Goal: Task Accomplishment & Management: Complete application form

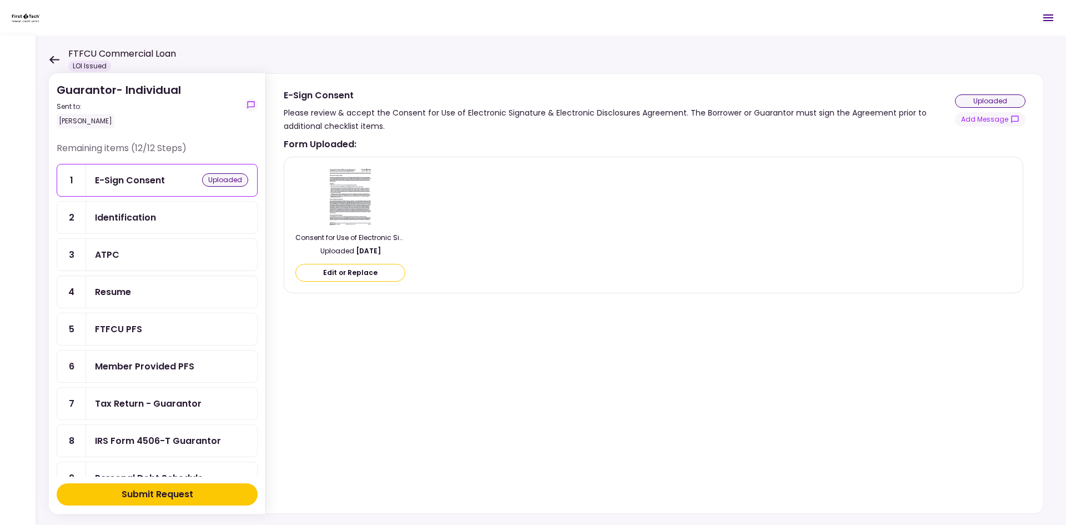
click at [132, 259] on div "ATPC" at bounding box center [171, 255] width 153 height 14
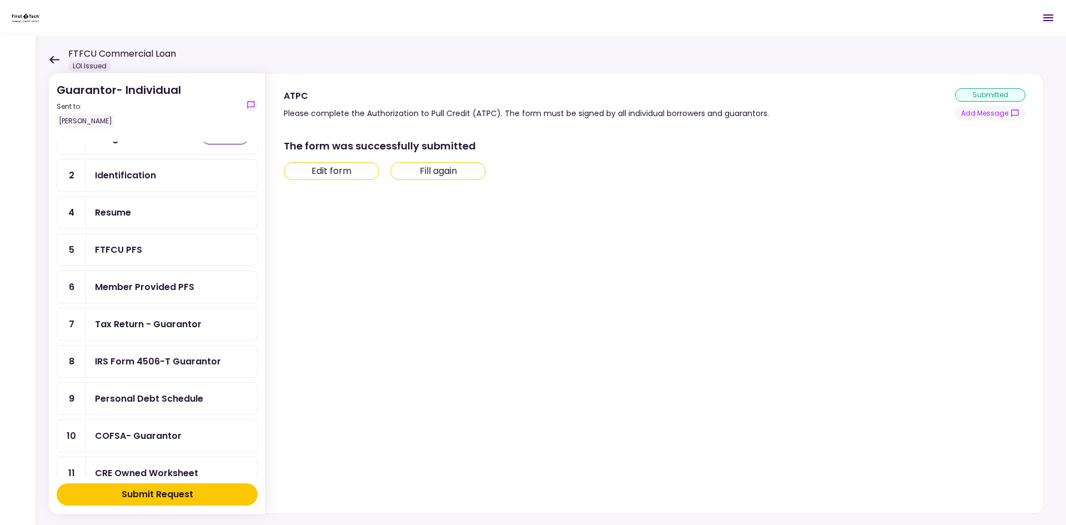
scroll to position [167, 0]
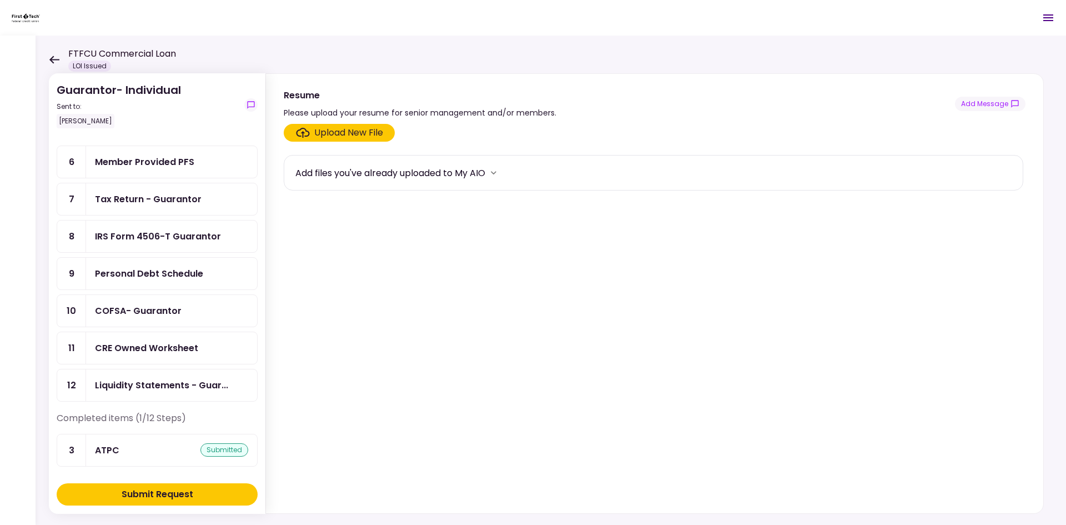
click at [150, 308] on div "COFSA- Guarantor" at bounding box center [138, 311] width 87 height 14
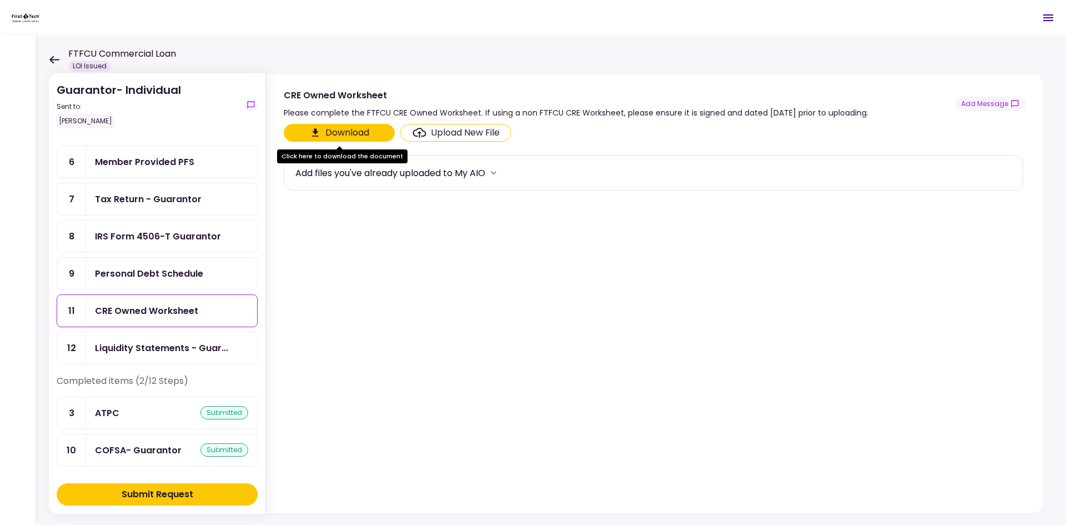
click at [172, 199] on div "Tax Return - Guarantor" at bounding box center [148, 199] width 107 height 14
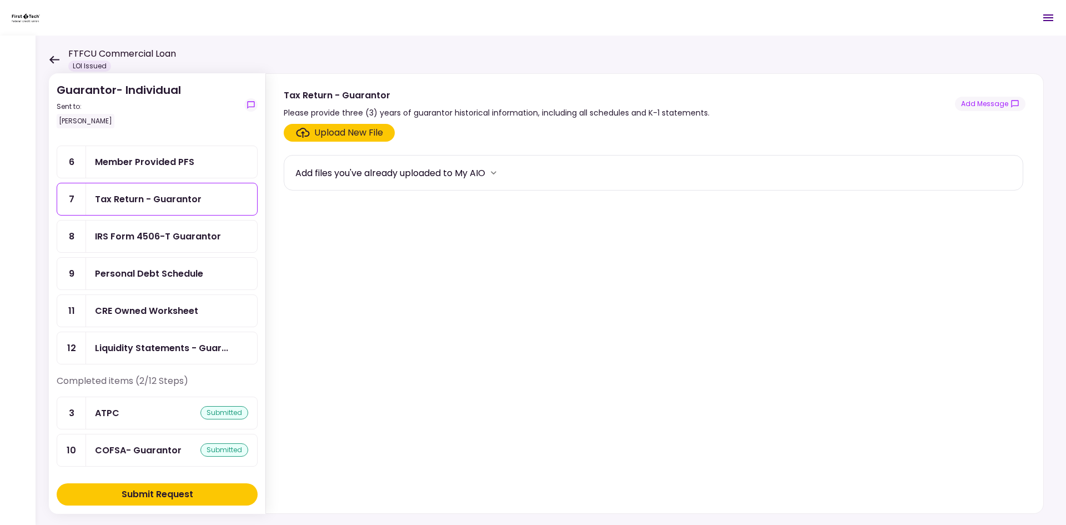
click at [138, 314] on div "CRE Owned Worksheet" at bounding box center [146, 311] width 103 height 14
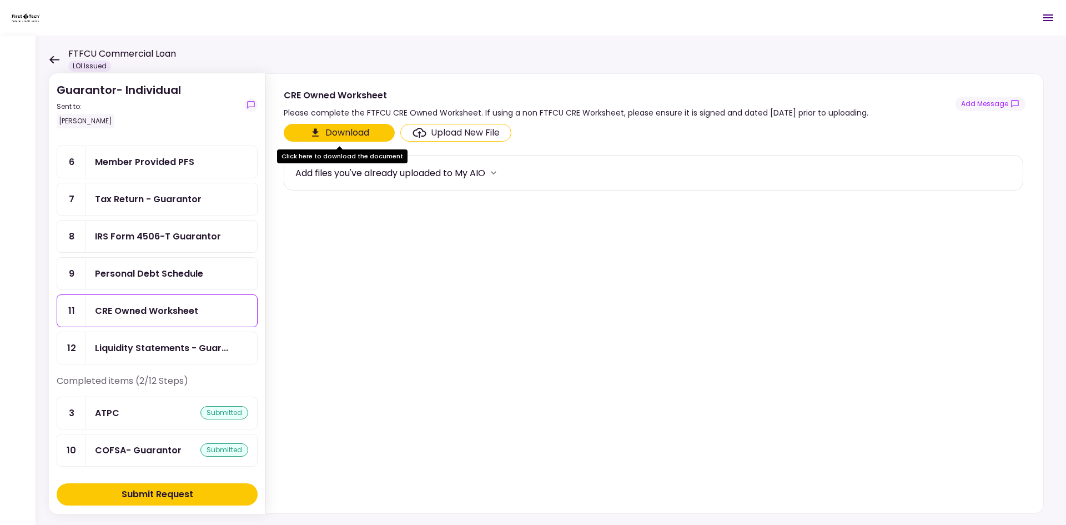
click at [366, 132] on button "Download" at bounding box center [339, 133] width 111 height 18
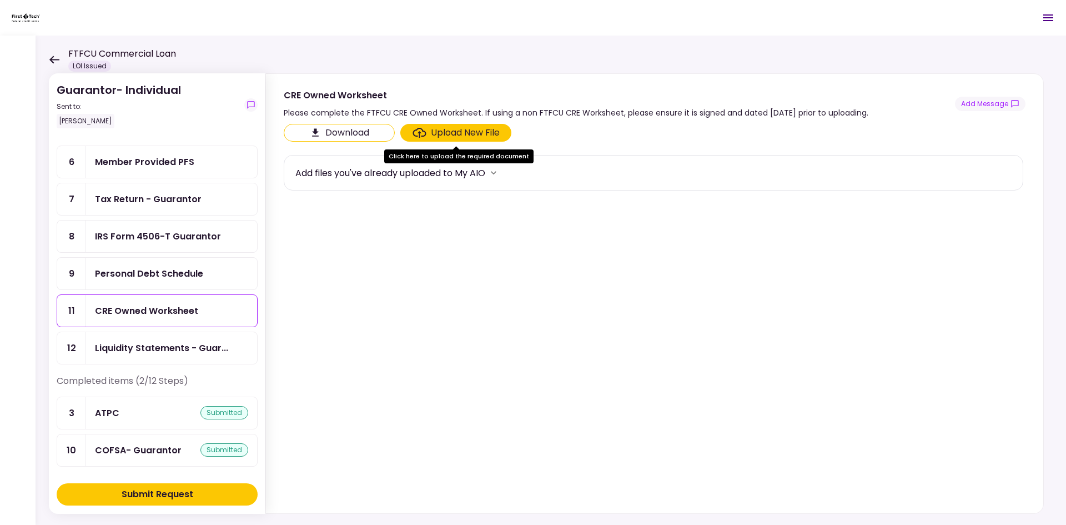
click at [441, 132] on div "Upload New File" at bounding box center [465, 132] width 69 height 13
click at [0, 0] on input "Upload New File" at bounding box center [0, 0] width 0 height 0
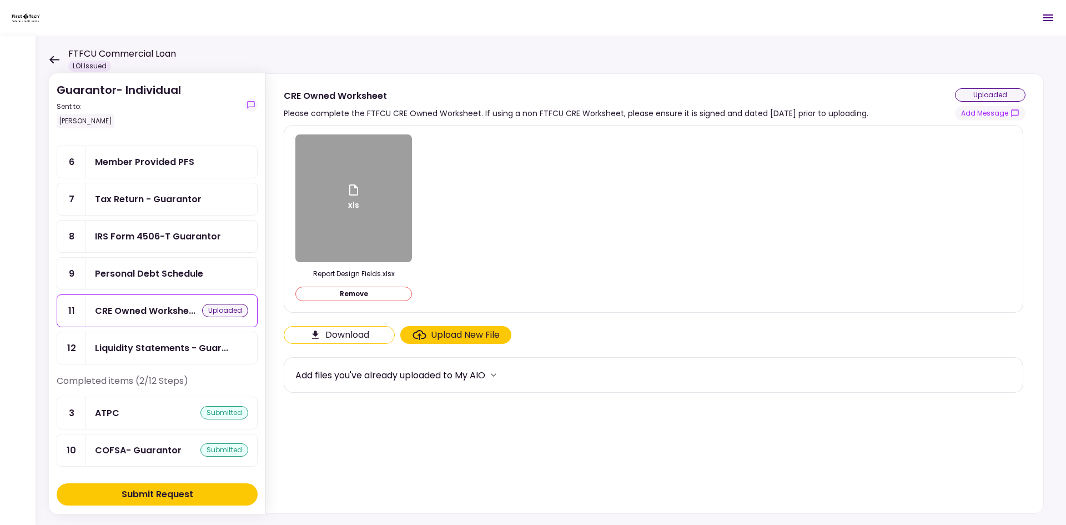
click at [137, 412] on div "ATPC submitted" at bounding box center [171, 413] width 153 height 14
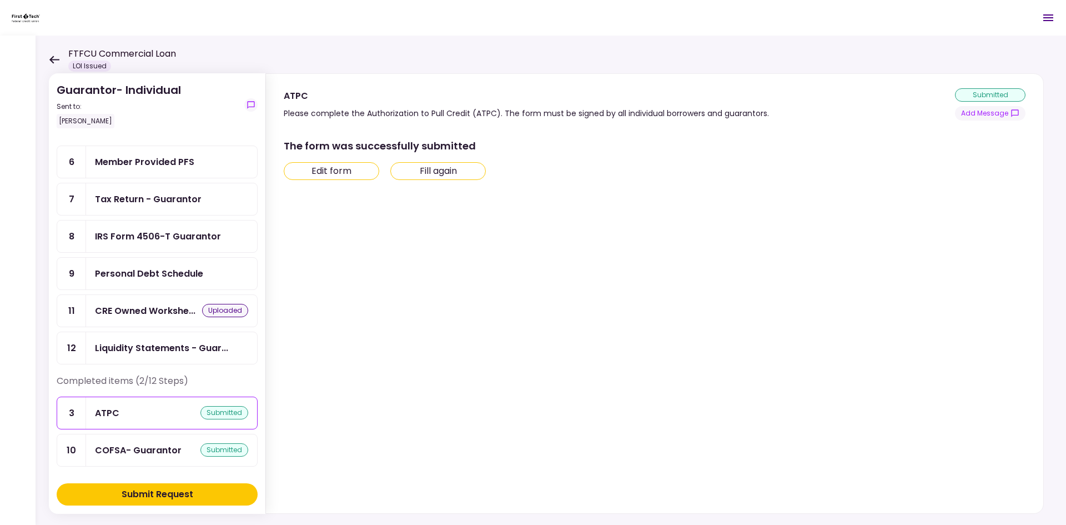
click at [166, 313] on div "CRE Owned Workshe..." at bounding box center [145, 311] width 100 height 14
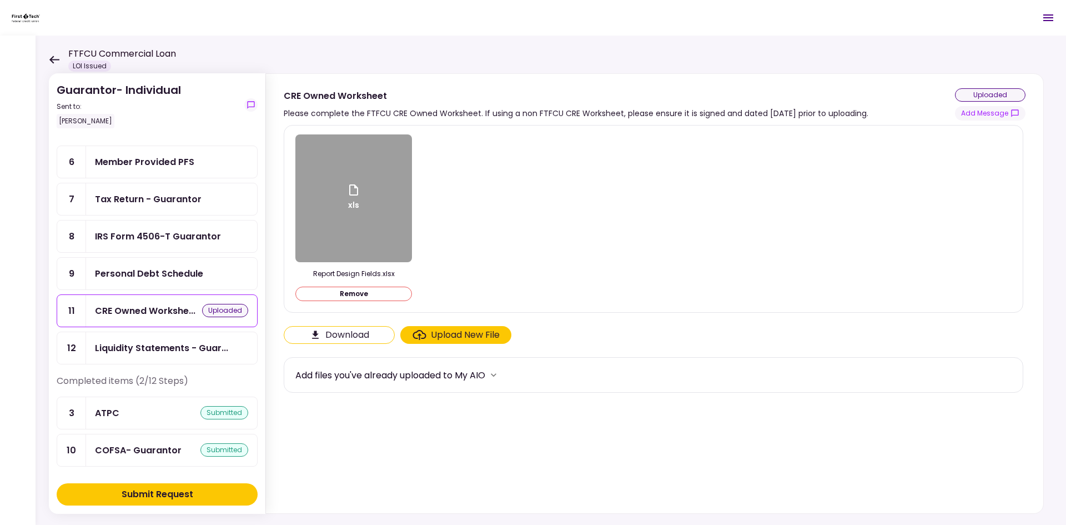
click at [148, 210] on div "Tax Return - Guarantor" at bounding box center [171, 199] width 171 height 32
